Goal: Transaction & Acquisition: Download file/media

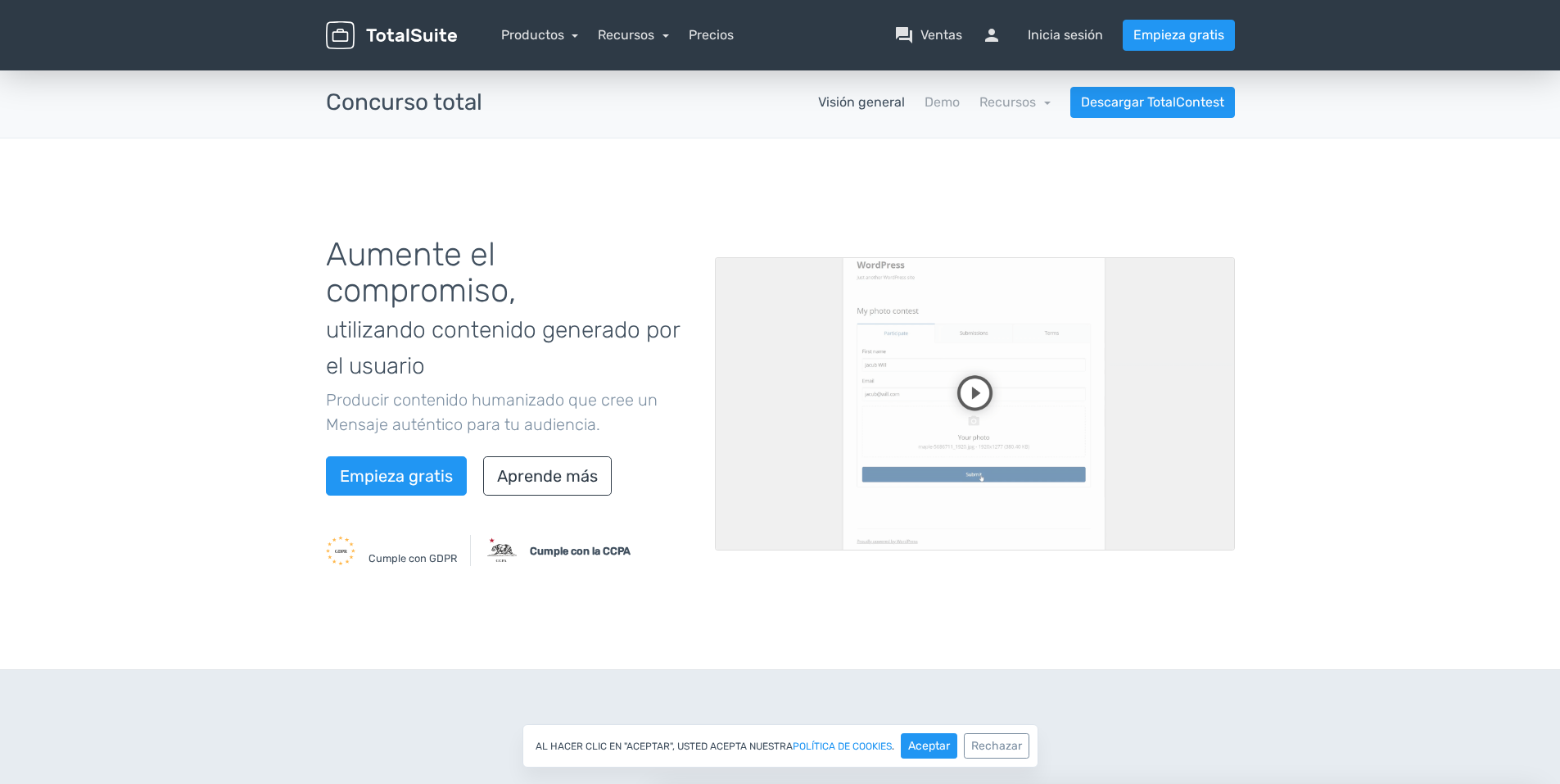
click at [978, 388] on video at bounding box center [974, 404] width 520 height 293
click at [998, 351] on video at bounding box center [974, 404] width 520 height 293
click at [871, 377] on video at bounding box center [974, 404] width 520 height 293
click at [909, 463] on video at bounding box center [974, 404] width 520 height 293
click at [993, 384] on video at bounding box center [974, 404] width 520 height 293
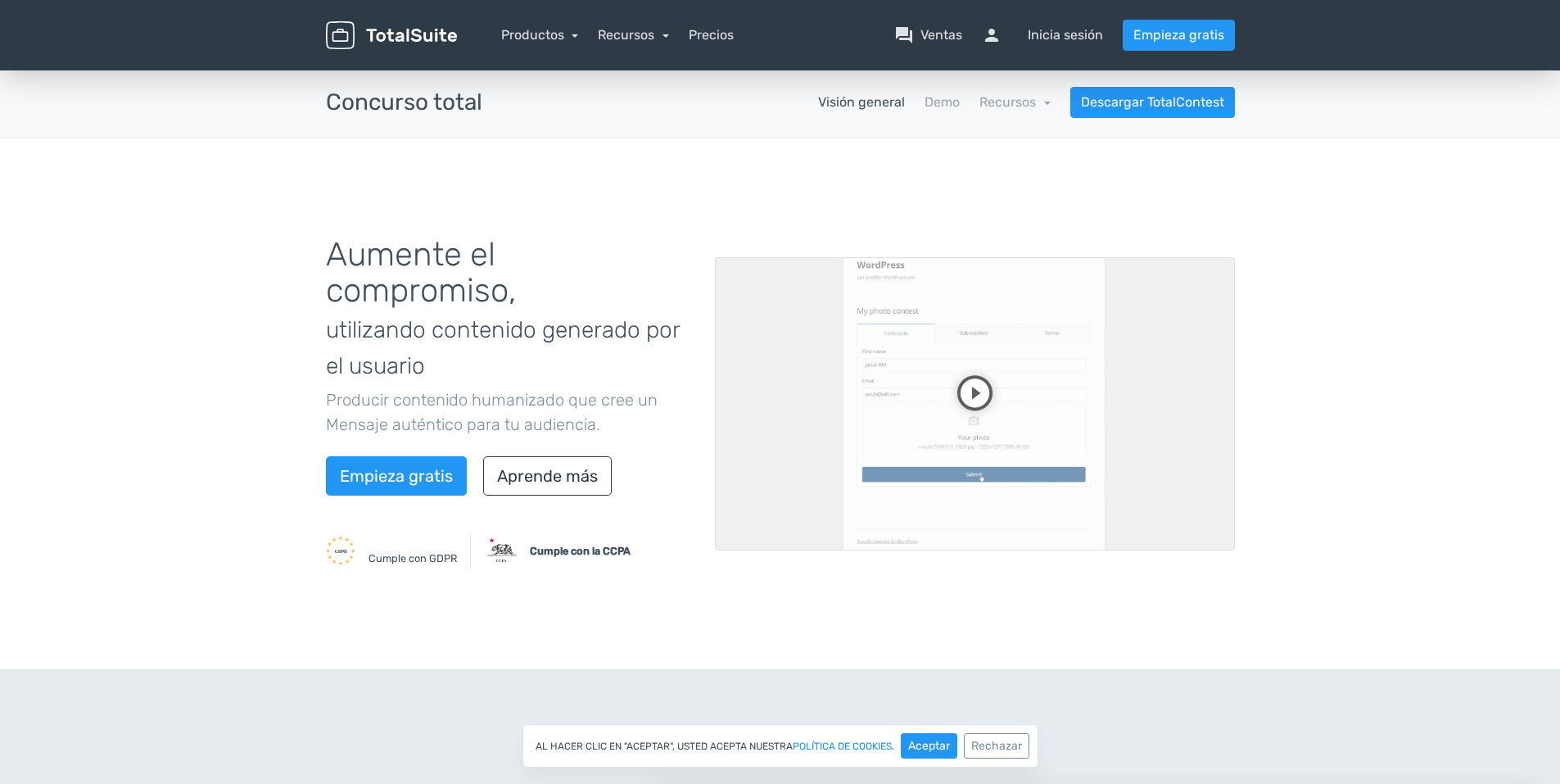
click at [993, 386] on video at bounding box center [974, 404] width 520 height 293
click at [942, 392] on video at bounding box center [974, 404] width 520 height 293
click at [941, 392] on video at bounding box center [974, 404] width 520 height 293
click at [1210, 29] on link "Empieza gratis" at bounding box center [1179, 35] width 112 height 31
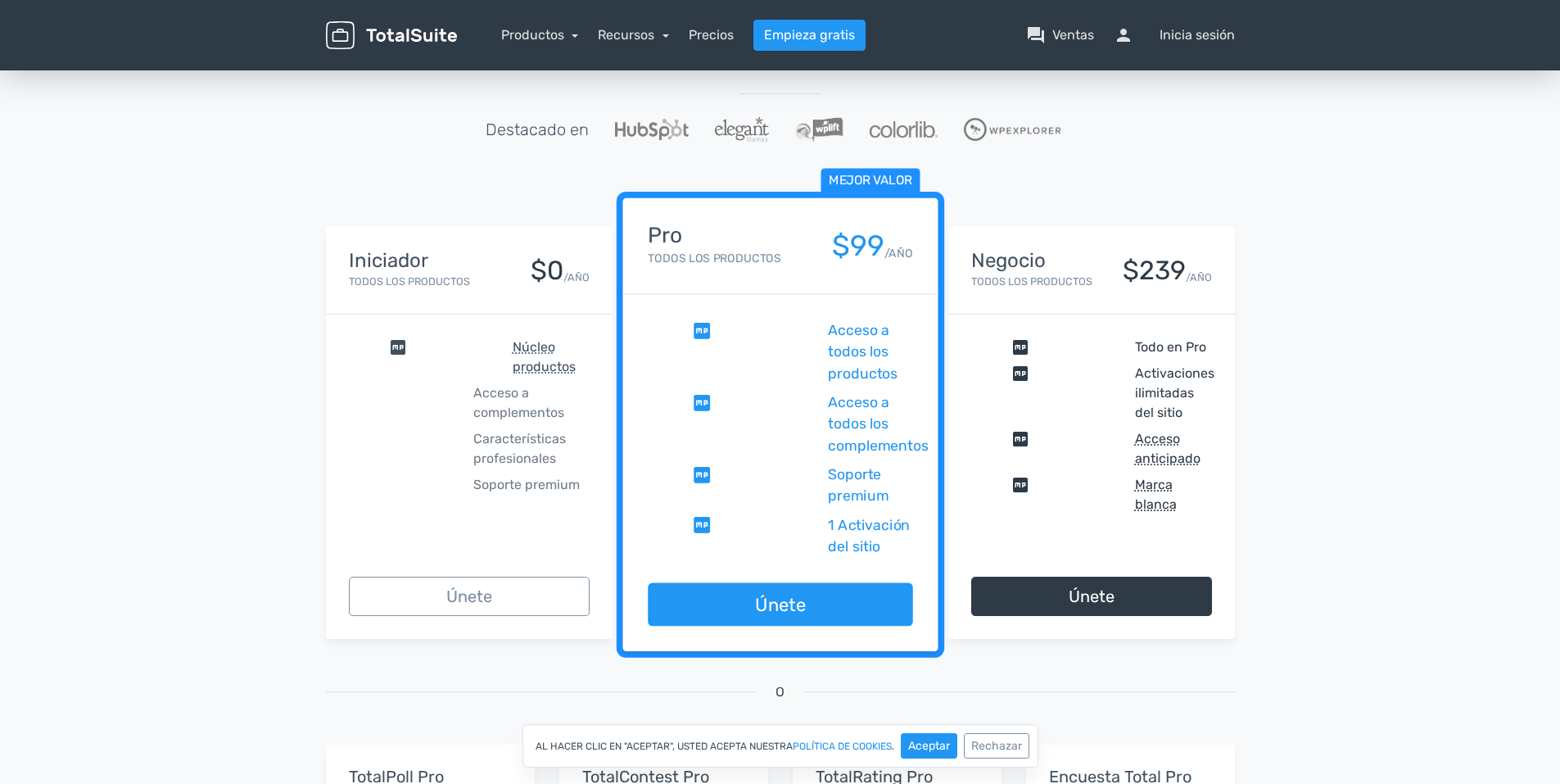
scroll to position [120, 0]
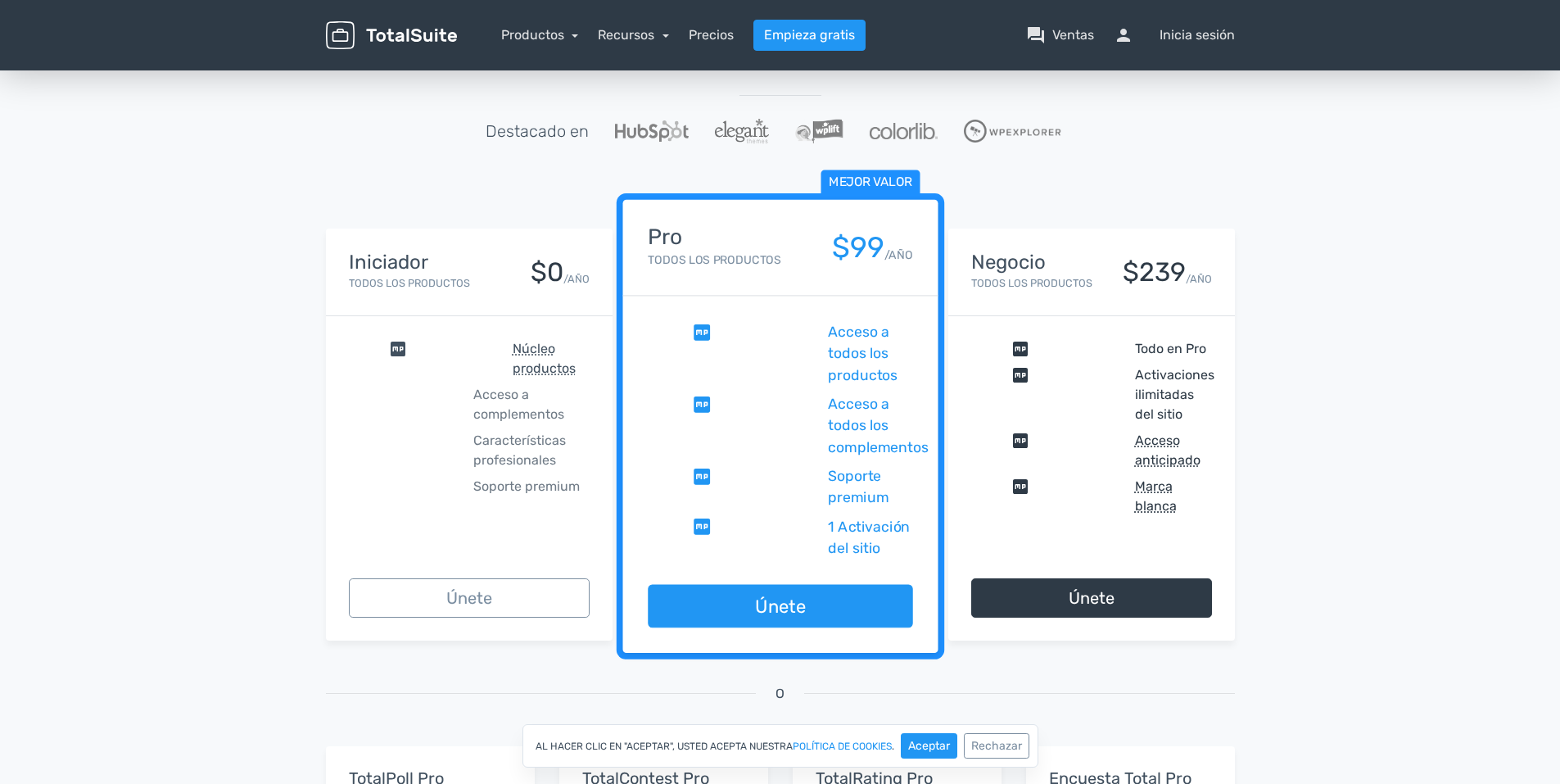
click at [1118, 644] on div "Iniciador Todos los productos $0 /AÑO comprobar Núcleo productos cerrar Acceso …" at bounding box center [780, 688] width 934 height 966
click at [1063, 509] on span "comprobar" at bounding box center [1050, 495] width 157 height 39
click at [1065, 506] on span "comprobar" at bounding box center [1050, 495] width 157 height 39
click at [1101, 487] on span "comprobar" at bounding box center [1050, 495] width 157 height 39
drag, startPoint x: 1061, startPoint y: 299, endPoint x: 1060, endPoint y: 279, distance: 20.0
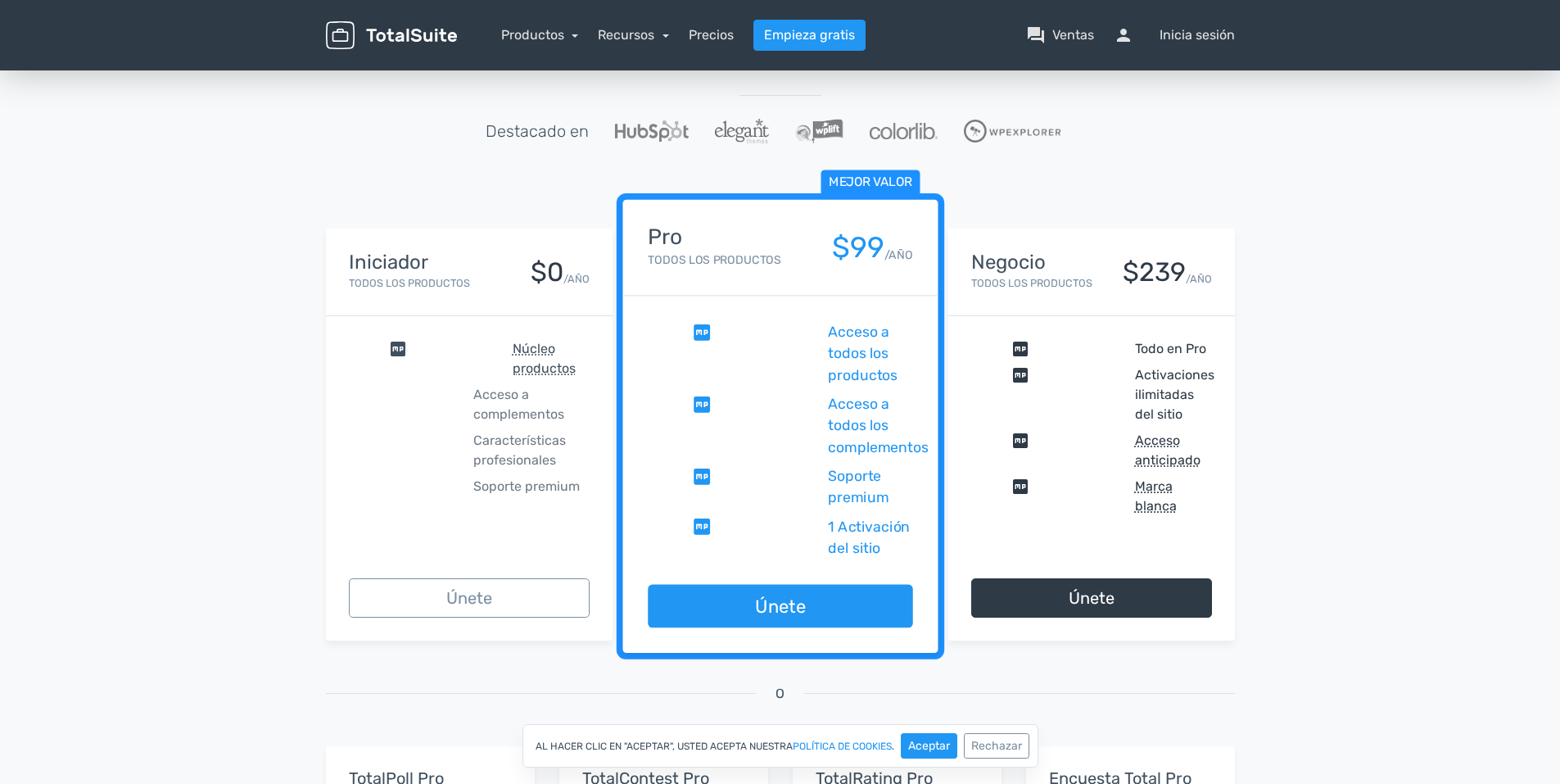
click at [1060, 285] on div "Negocio Todos los productos $239 /AÑO" at bounding box center [1092, 272] width 287 height 87
click at [1053, 225] on div "Iniciador Todos los productos $0 /AÑO comprobar Núcleo productos cerrar Acceso …" at bounding box center [780, 688] width 934 height 966
click at [1040, 220] on div "Iniciador Todos los productos $0 /AÑO comprobar Núcleo productos cerrar Acceso …" at bounding box center [780, 688] width 934 height 966
click at [965, 196] on div "13,945 Feliz Clientes, ¡únanse a ellos hoy! Excelente 5/5 basado en 101 opinion…" at bounding box center [780, 588] width 934 height 1196
drag, startPoint x: 1019, startPoint y: 207, endPoint x: 1033, endPoint y: 227, distance: 24.4
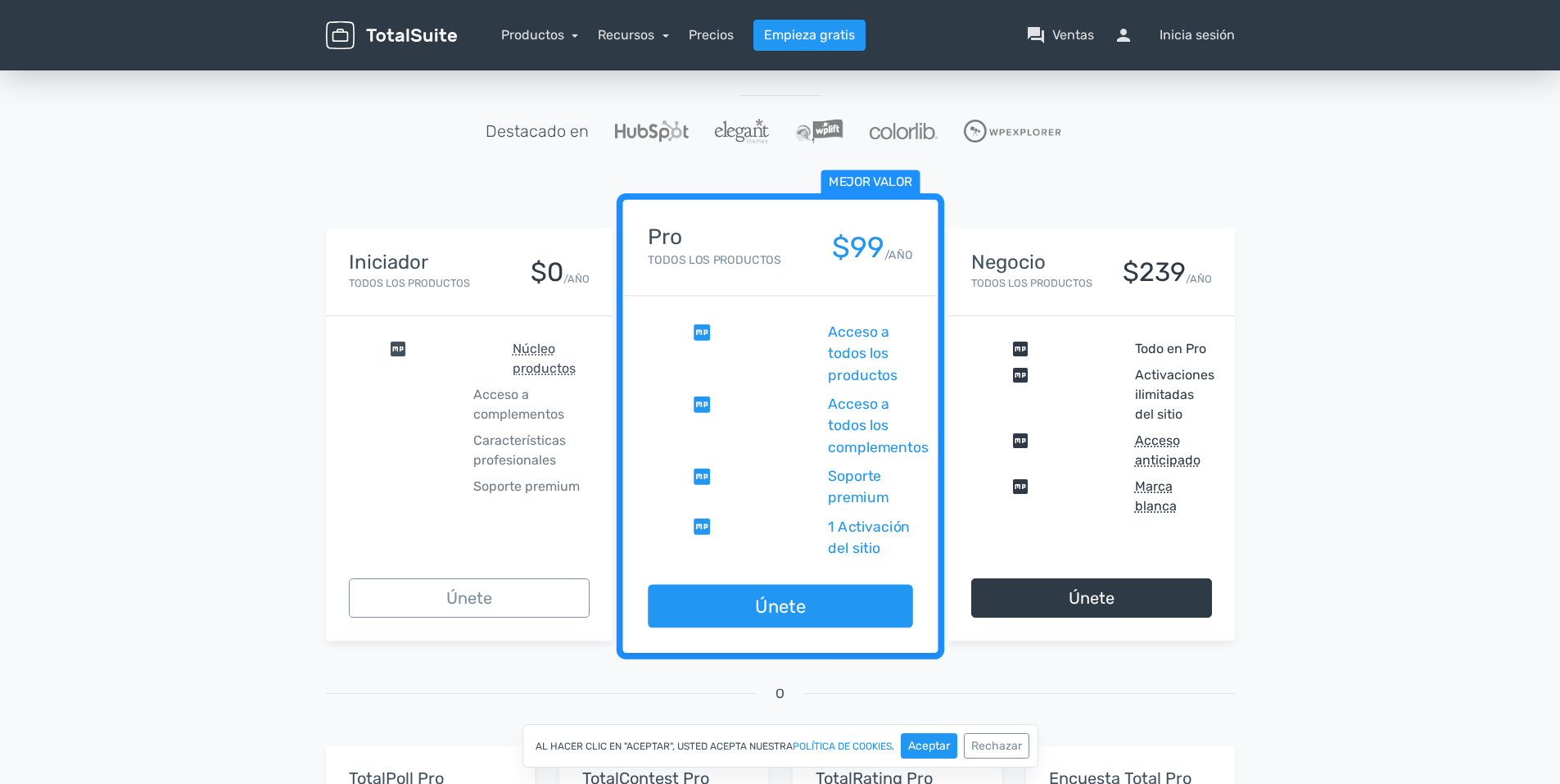
click at [1033, 227] on div "Iniciador Todos los productos $0 /AÑO comprobar Núcleo productos cerrar Acceso …" at bounding box center [780, 688] width 934 height 966
drag, startPoint x: 1033, startPoint y: 227, endPoint x: 1069, endPoint y: 261, distance: 49.5
click at [1069, 261] on h4 "Negocio" at bounding box center [1032, 262] width 122 height 21
drag, startPoint x: 1097, startPoint y: 324, endPoint x: 1100, endPoint y: 347, distance: 23.2
click at [1098, 325] on div "comprobar Todo en Pro comprobar Activaciones ilimitadas del sitio comprobar Acc…" at bounding box center [1092, 428] width 287 height 222
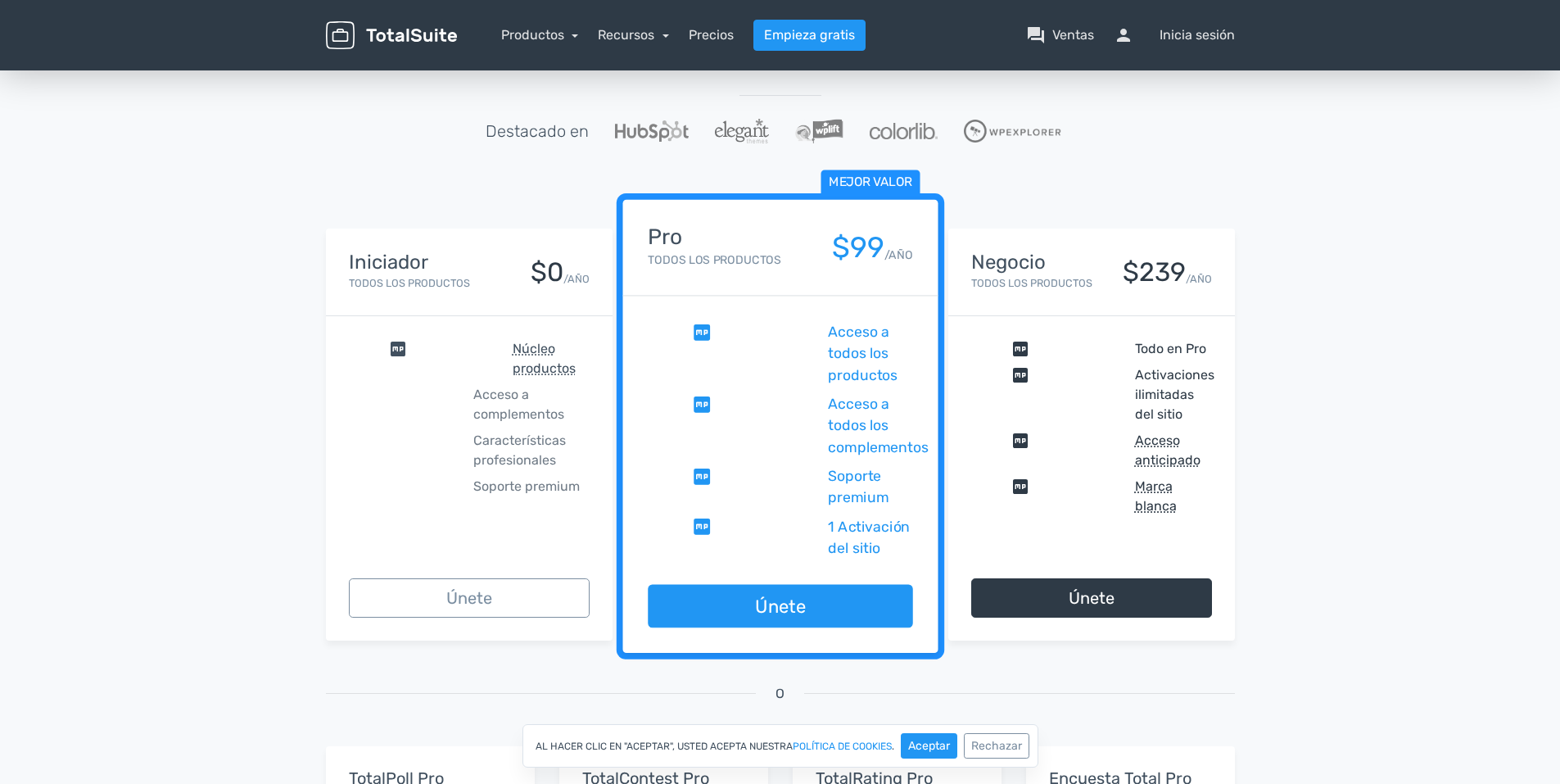
drag, startPoint x: 1102, startPoint y: 373, endPoint x: 1100, endPoint y: 383, distance: 10.2
click at [1101, 380] on span "comprobar" at bounding box center [1050, 394] width 157 height 59
drag, startPoint x: 1078, startPoint y: 428, endPoint x: 1072, endPoint y: 467, distance: 39.5
click at [1072, 466] on div "comprobar Todo en Pro comprobar Activaciones ilimitadas del sitio comprobar Acc…" at bounding box center [1092, 428] width 287 height 222
drag, startPoint x: 1072, startPoint y: 467, endPoint x: 1069, endPoint y: 534, distance: 67.1
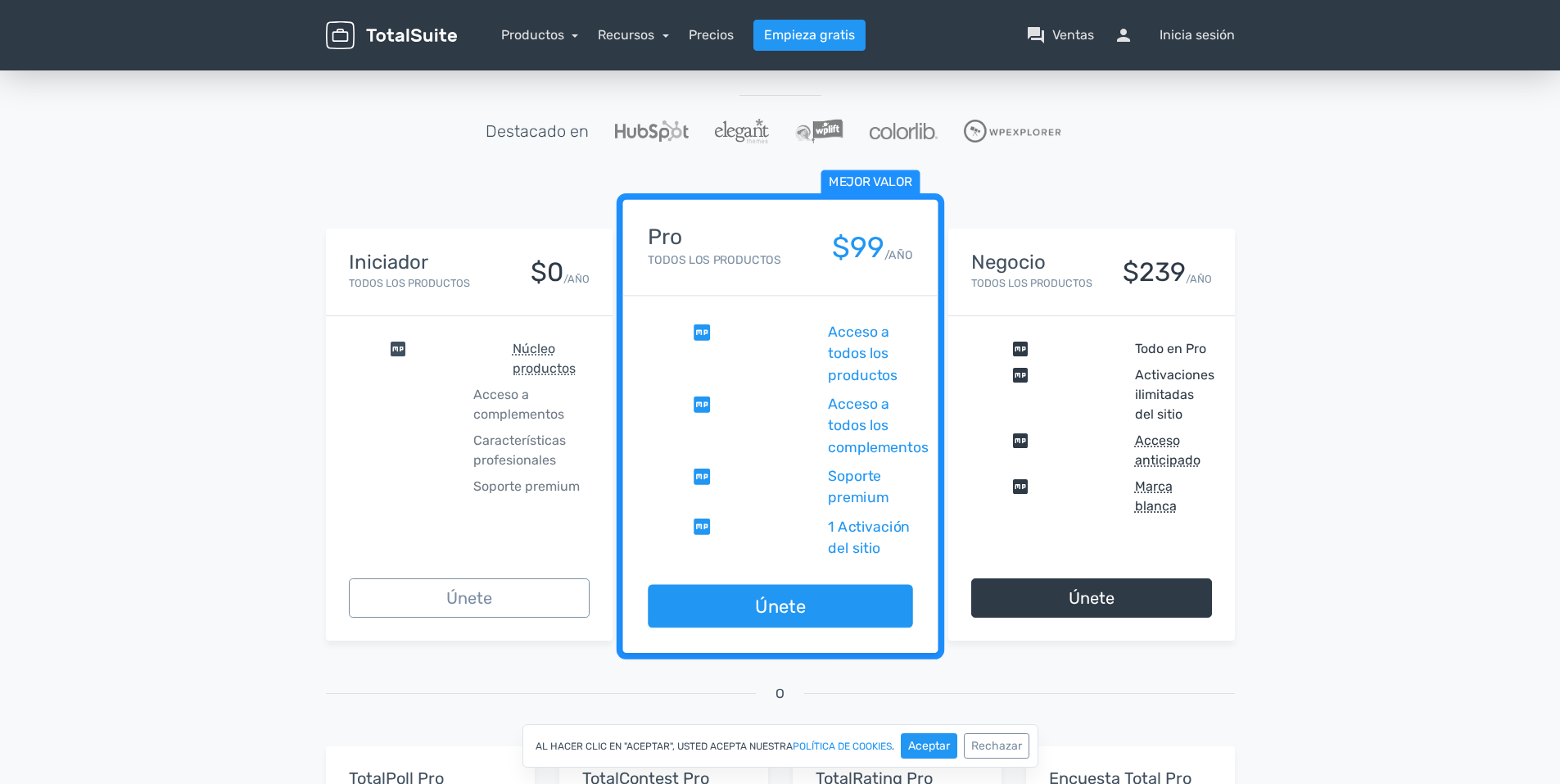
click at [1066, 531] on div "comprobar Todo en Pro comprobar Activaciones ilimitadas del sitio comprobar Acc…" at bounding box center [1092, 428] width 287 height 222
click at [1201, 533] on div "comprobar Todo en Pro comprobar Activaciones ilimitadas del sitio comprobar Acc…" at bounding box center [1092, 428] width 287 height 222
click at [573, 597] on link "Únete" at bounding box center [469, 597] width 241 height 39
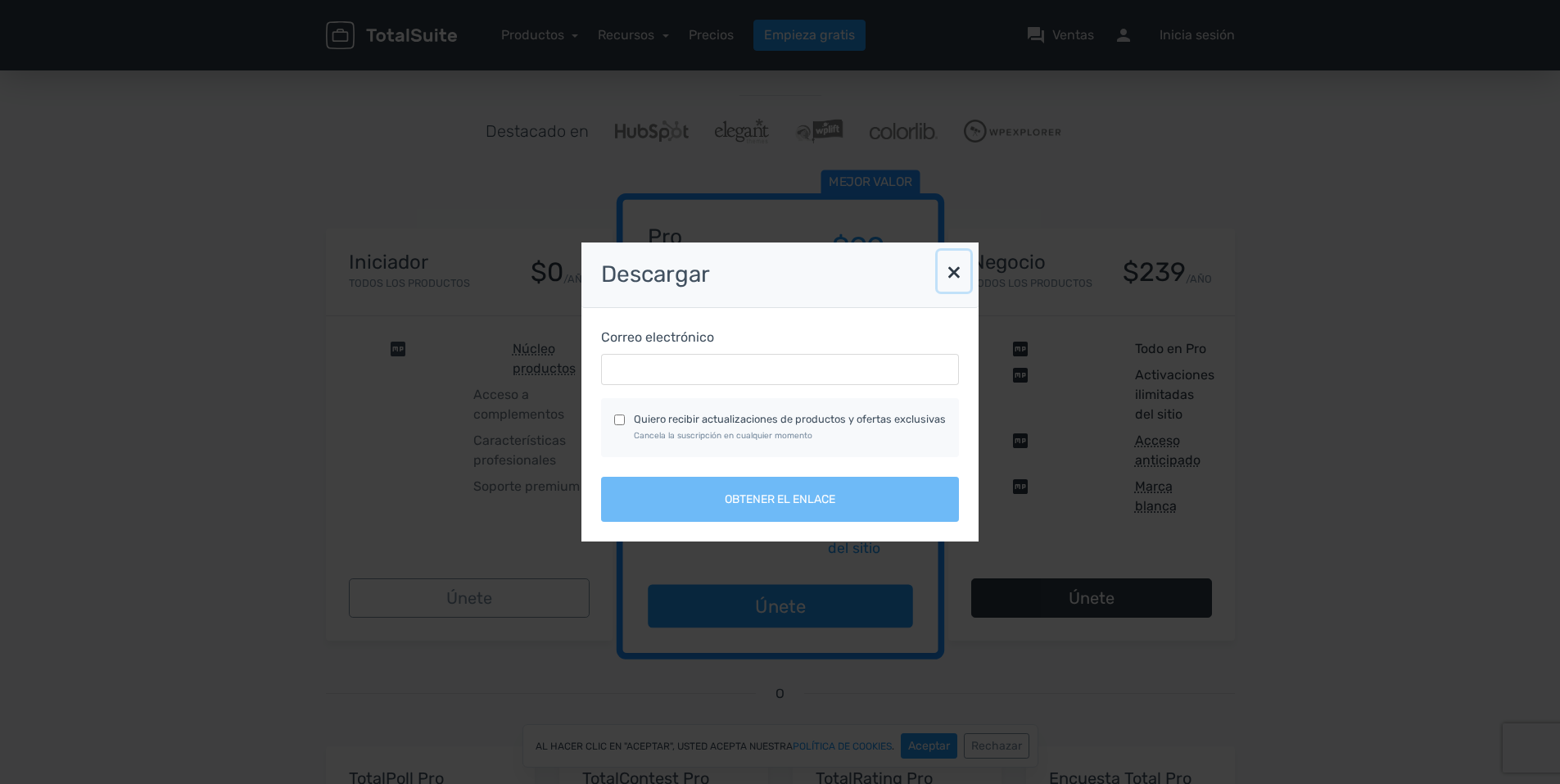
click at [945, 272] on button "×" at bounding box center [954, 271] width 32 height 41
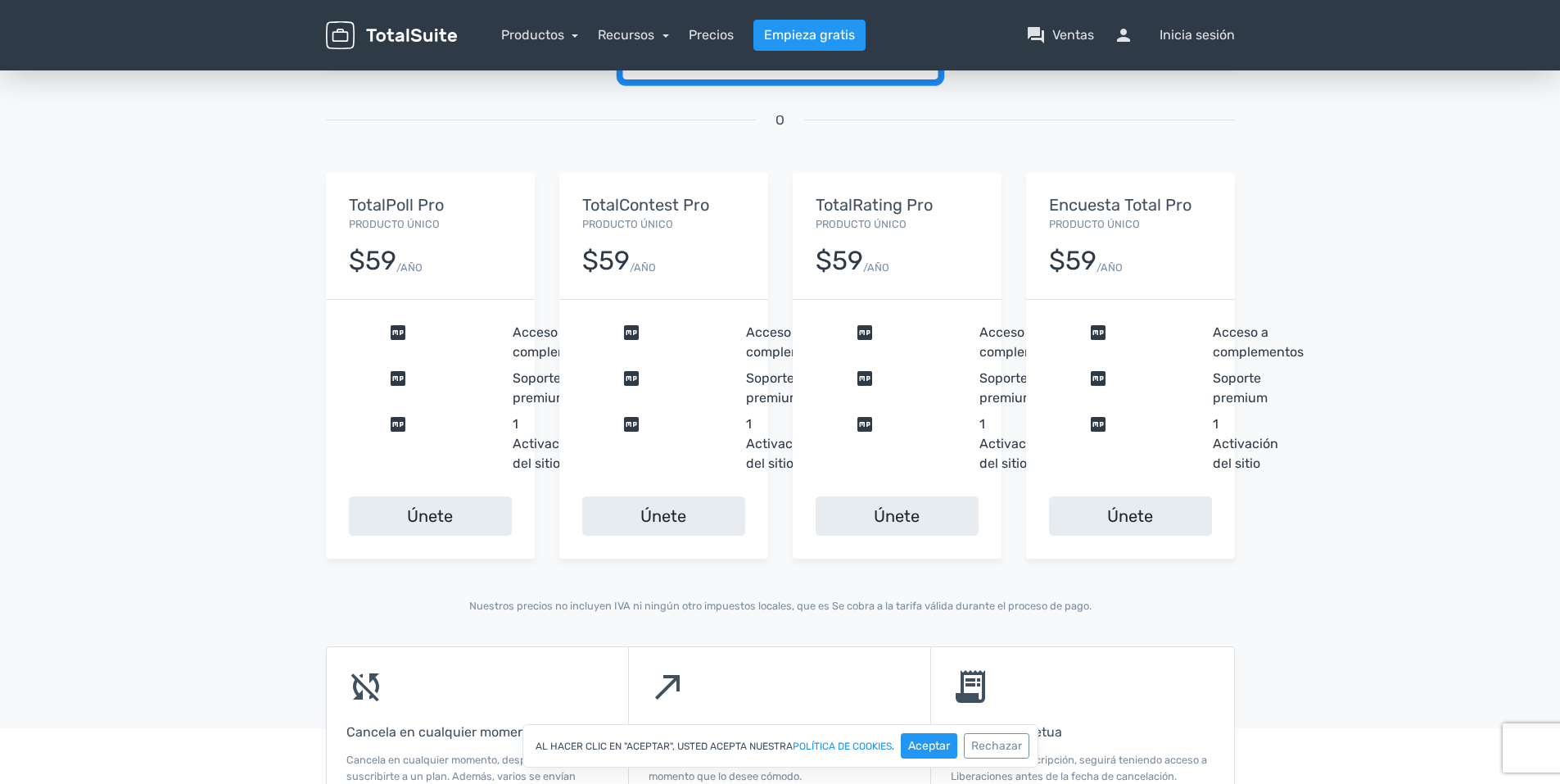
scroll to position [611, 0]
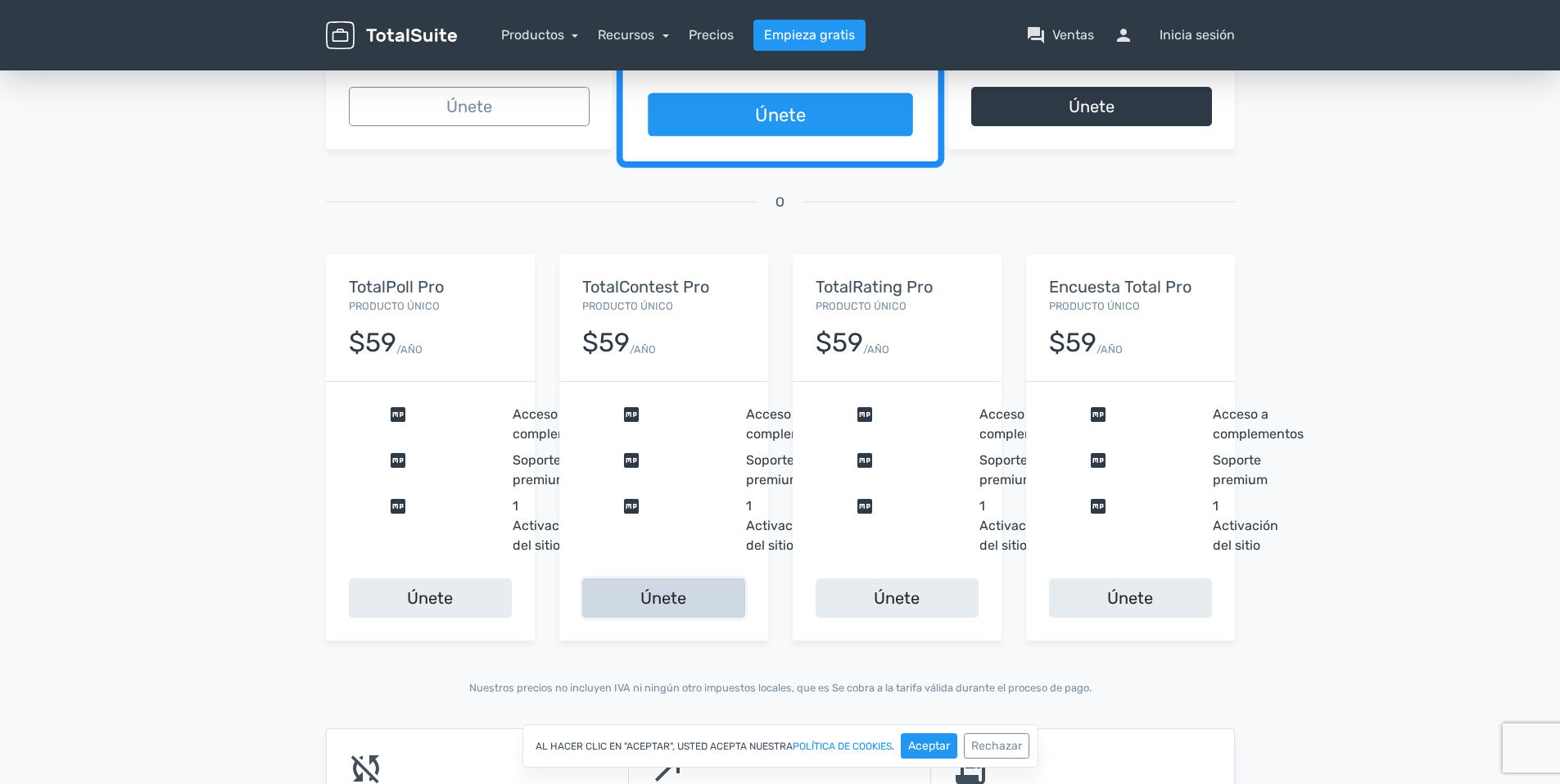
click at [649, 593] on link "Únete" at bounding box center [664, 597] width 163 height 39
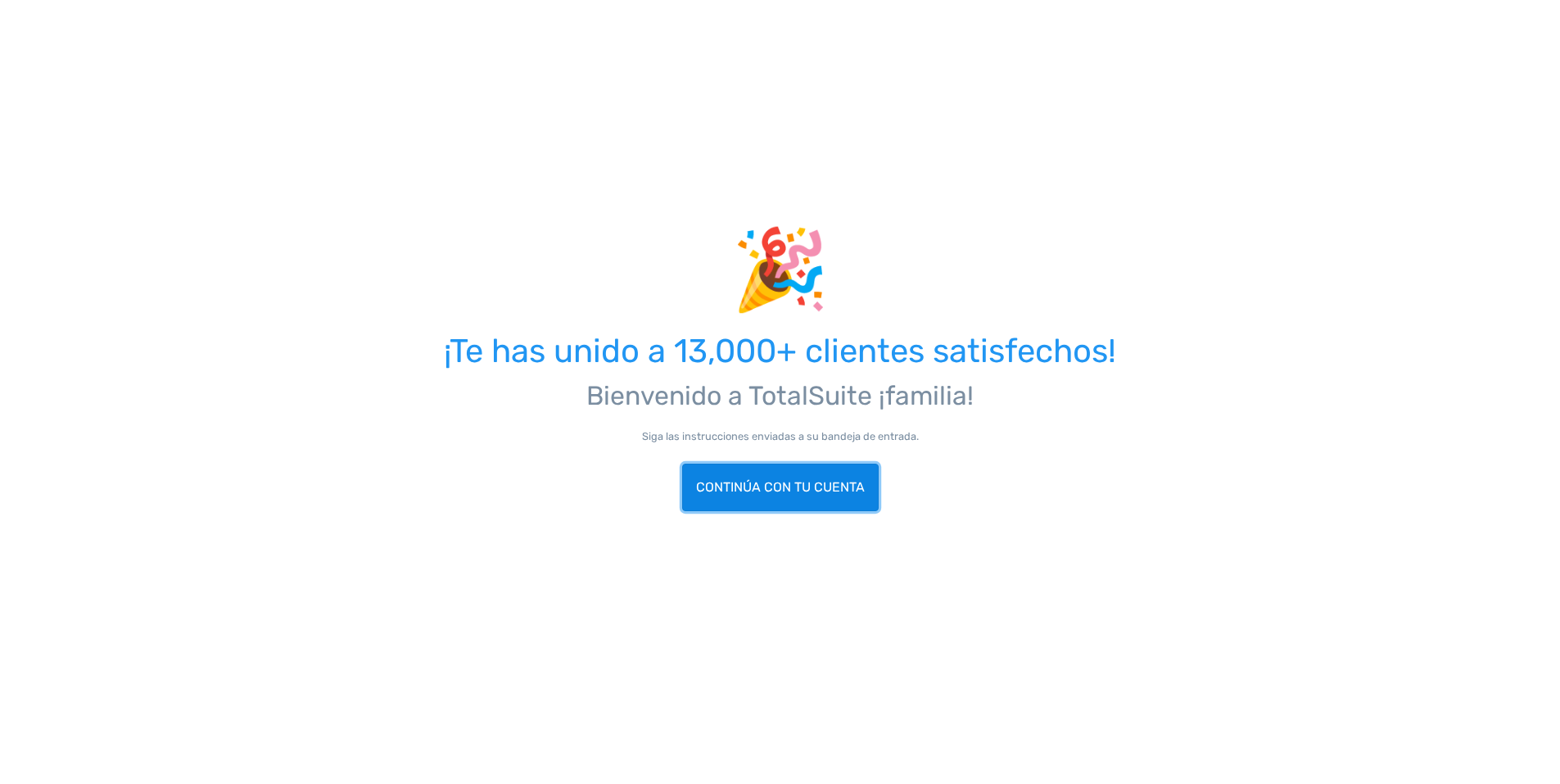
click at [772, 494] on link "Continúa con tu cuenta" at bounding box center [780, 488] width 197 height 48
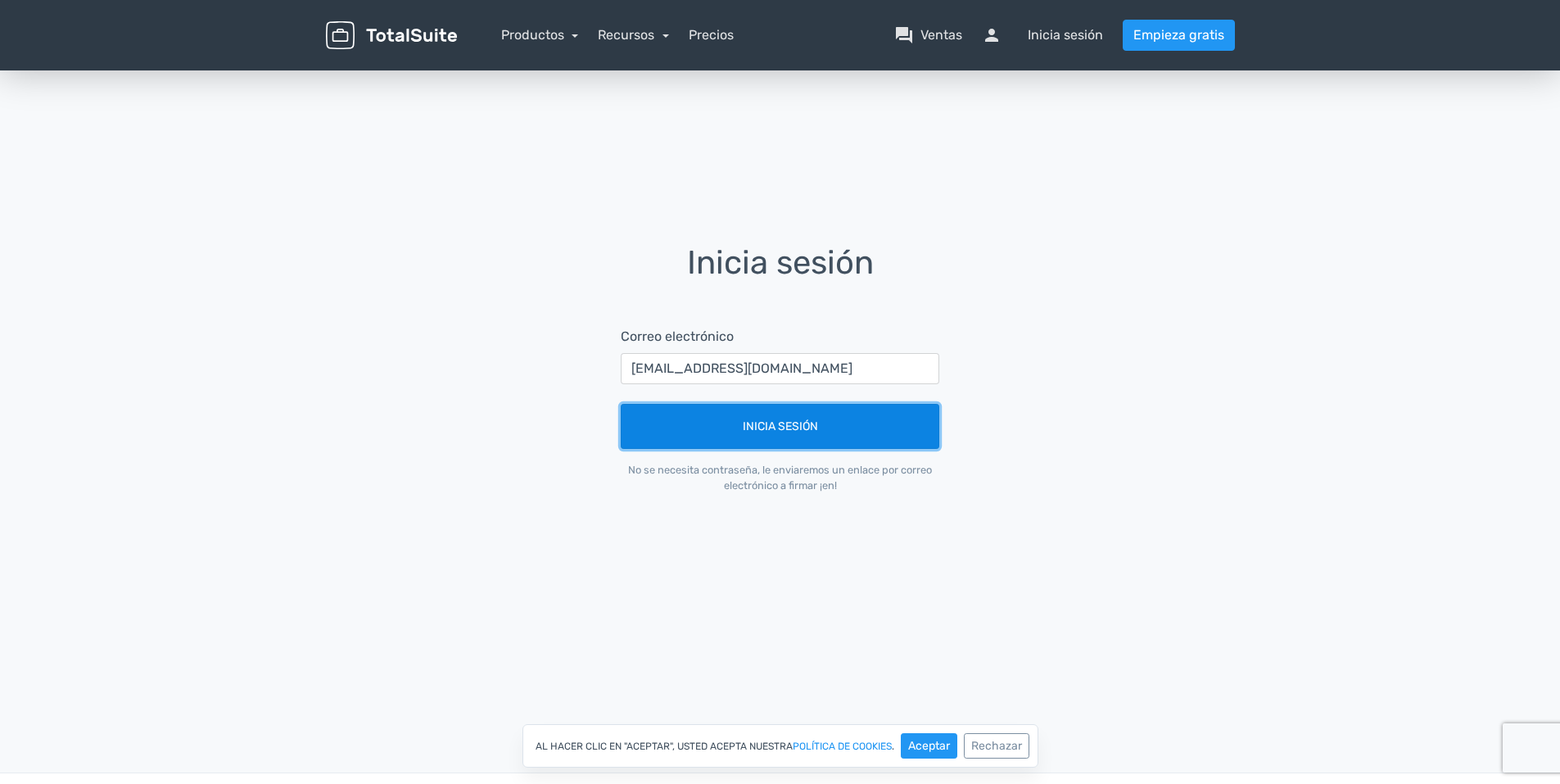
click at [797, 422] on button "Inicia sesión" at bounding box center [780, 426] width 318 height 45
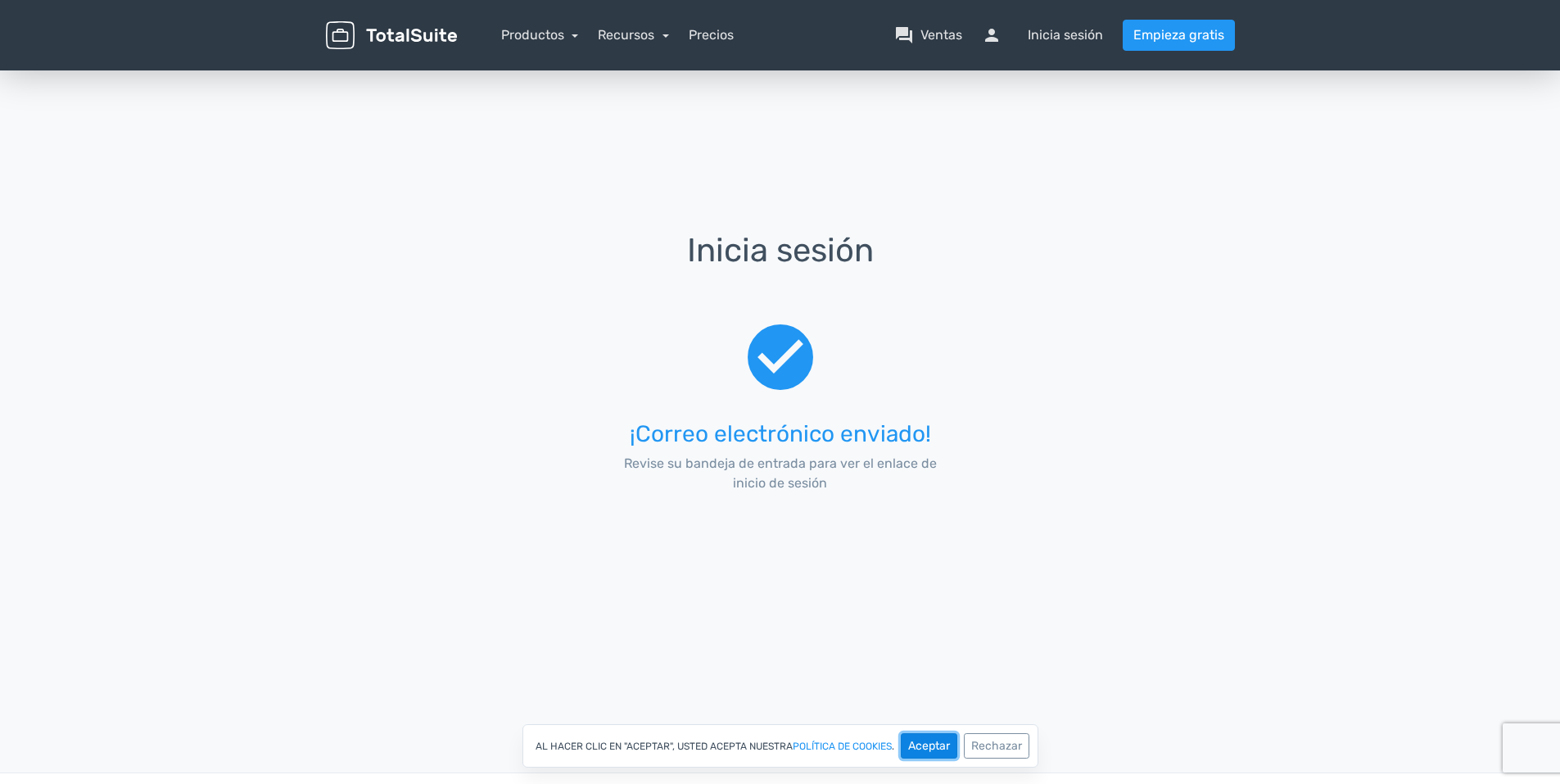
click at [929, 734] on button "Aceptar" at bounding box center [929, 745] width 56 height 26
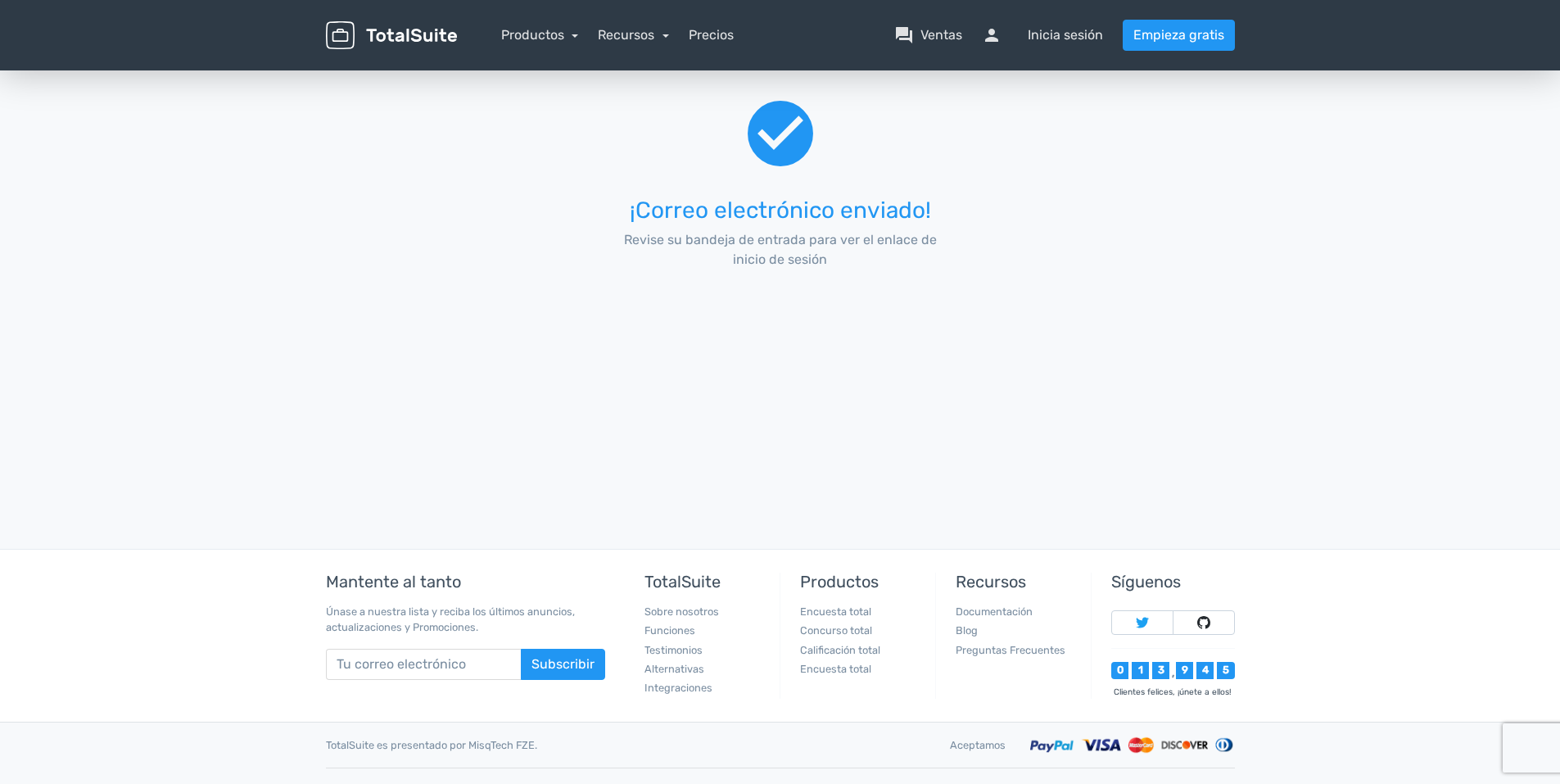
scroll to position [250, 0]
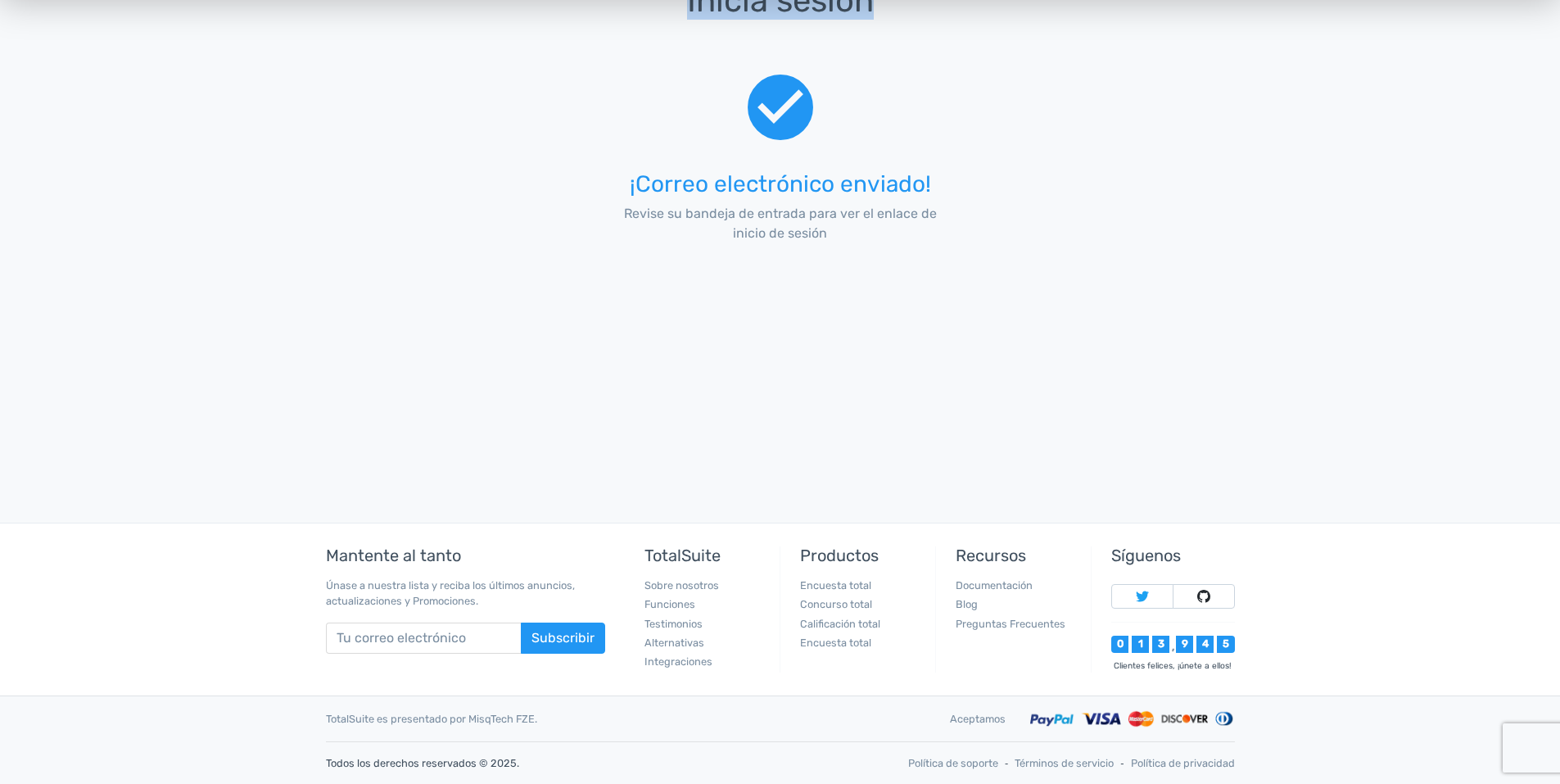
drag, startPoint x: 0, startPoint y: 38, endPoint x: 3, endPoint y: 49, distance: 11.4
click at [3, 49] on div "Inicia sesión check_circle ¡Correo electrónico enviado! Revise su bandeja de en…" at bounding box center [780, 170] width 1560 height 705
drag, startPoint x: 3, startPoint y: 49, endPoint x: 0, endPoint y: 136, distance: 87.1
click at [0, 136] on div "Inicia sesión check_circle ¡Correo electrónico enviado! Revise su bandeja de en…" at bounding box center [780, 170] width 1560 height 705
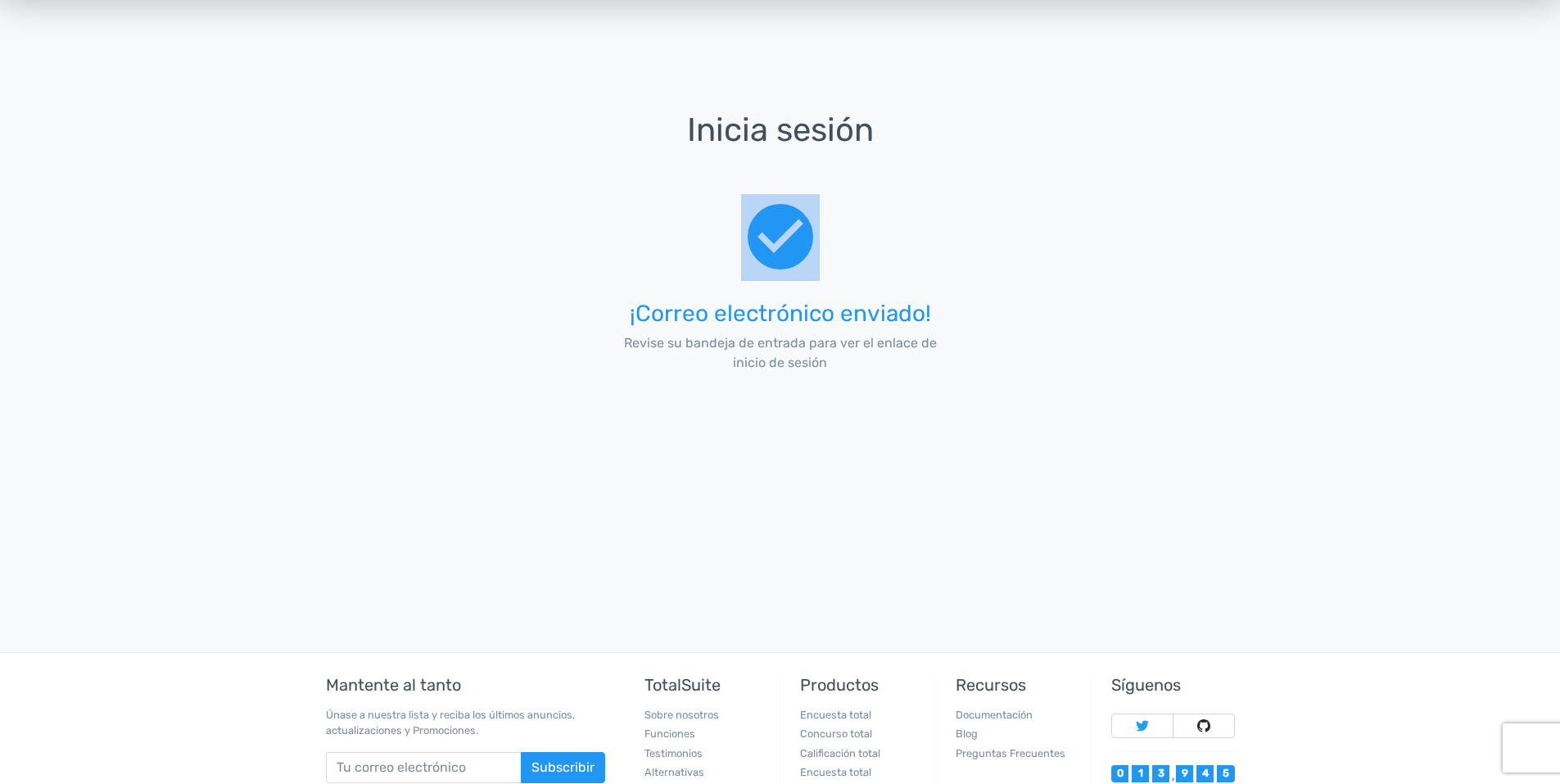
scroll to position [86, 0]
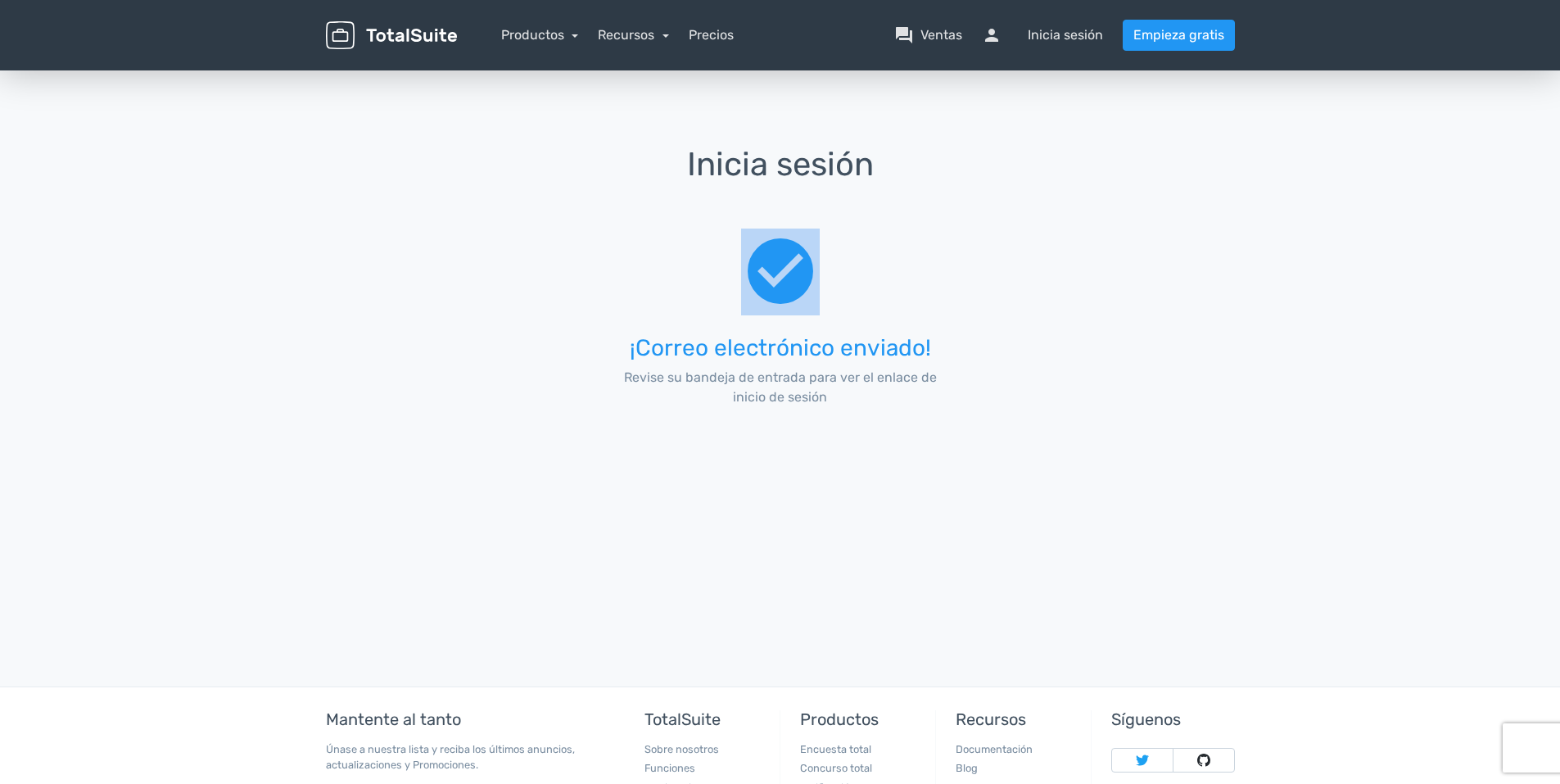
click at [771, 268] on span "check_circle" at bounding box center [780, 271] width 79 height 86
click at [786, 280] on span "check_circle" at bounding box center [780, 271] width 79 height 86
click at [779, 285] on span "check_circle" at bounding box center [780, 271] width 79 height 86
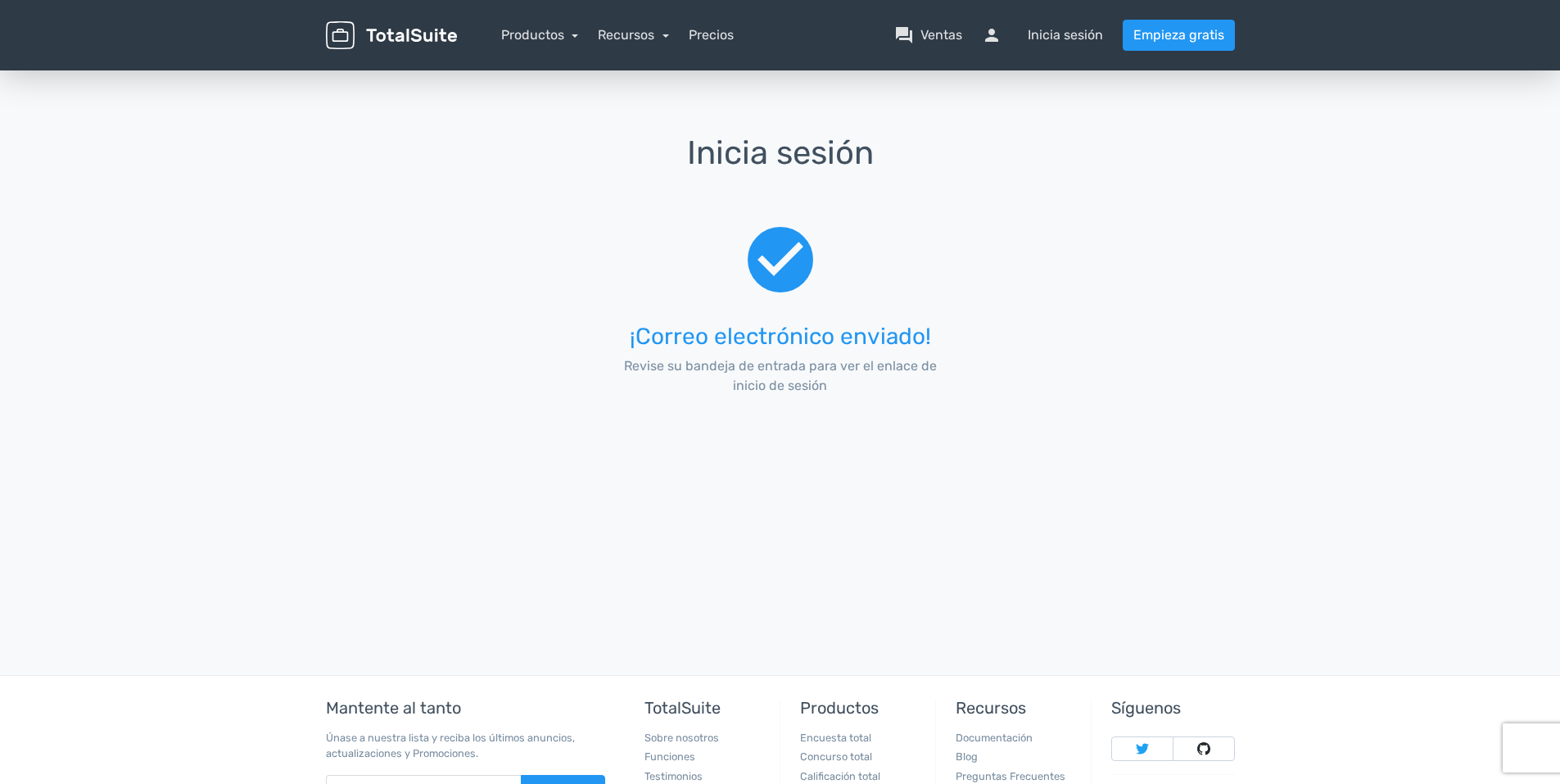
scroll to position [250, 0]
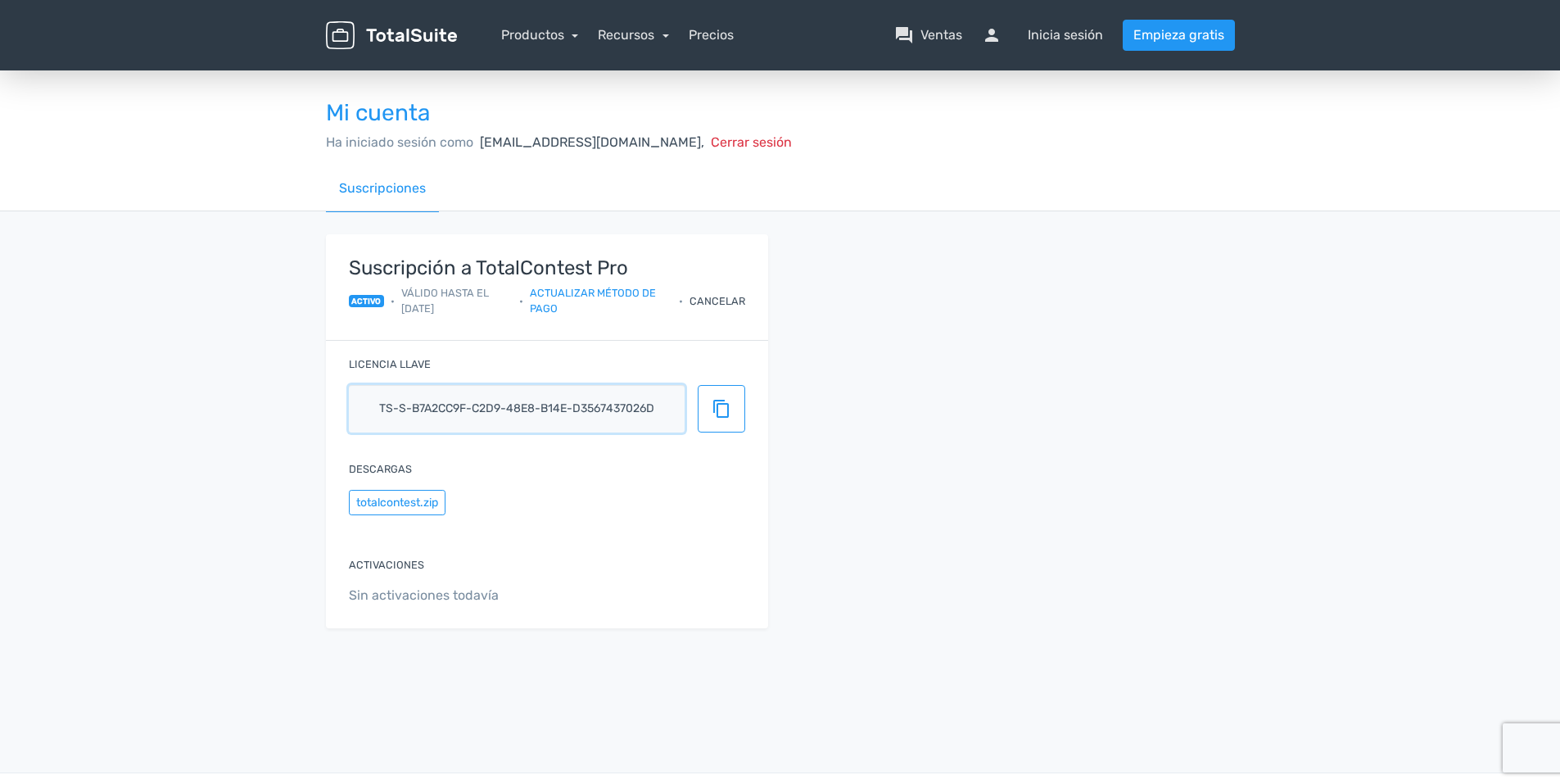
drag, startPoint x: 372, startPoint y: 406, endPoint x: 671, endPoint y: 449, distance: 302.1
click at [671, 449] on div "Suscripción a TotalContest Pro activo • Válido hasta el [DATE] • Actualizar mét…" at bounding box center [547, 430] width 442 height 393
drag, startPoint x: 632, startPoint y: 417, endPoint x: 544, endPoint y: 654, distance: 252.8
click at [544, 654] on div "Suscripción a TotalContest Pro activo • Válido hasta el [DATE] • Actualizar mét…" at bounding box center [780, 440] width 934 height 459
click at [392, 498] on button "totalcontest.zip" at bounding box center [397, 502] width 97 height 26
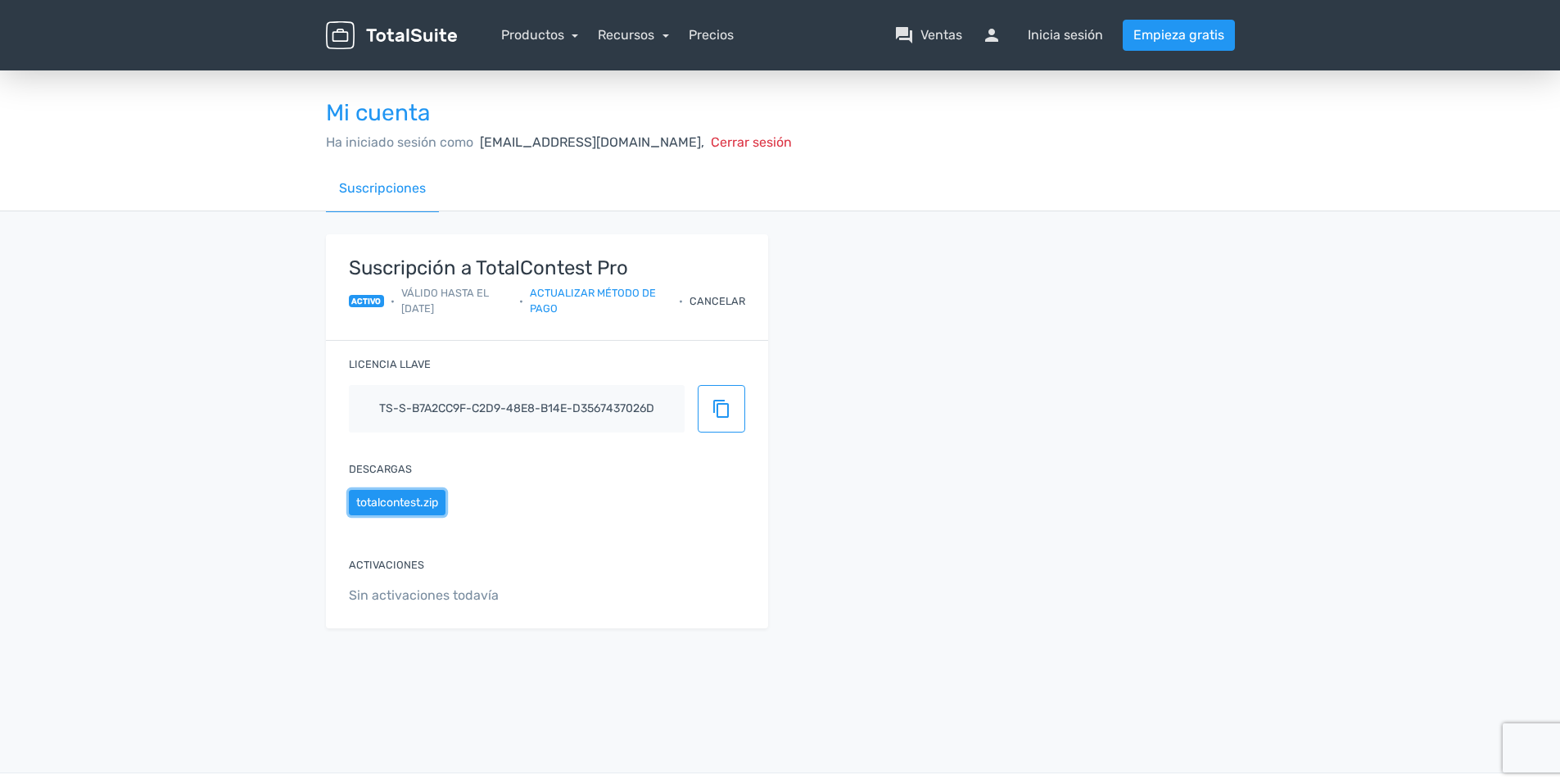
click at [388, 496] on button "totalcontest.zip" at bounding box center [397, 502] width 97 height 26
